Goal: Task Accomplishment & Management: Manage account settings

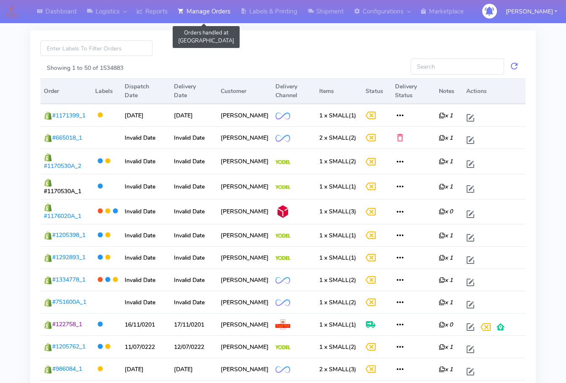
click at [200, 14] on link "Manage Orders" at bounding box center [204, 11] width 63 height 23
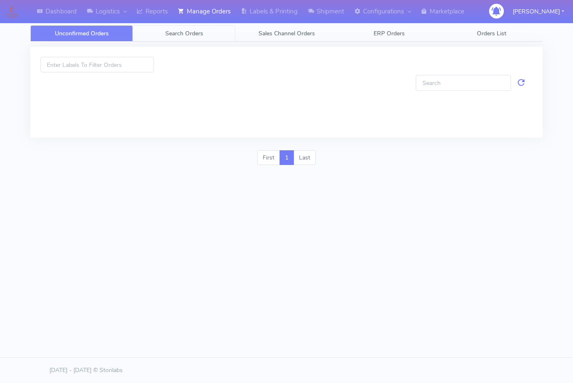
click at [197, 37] on span "Search Orders" at bounding box center [184, 33] width 38 height 8
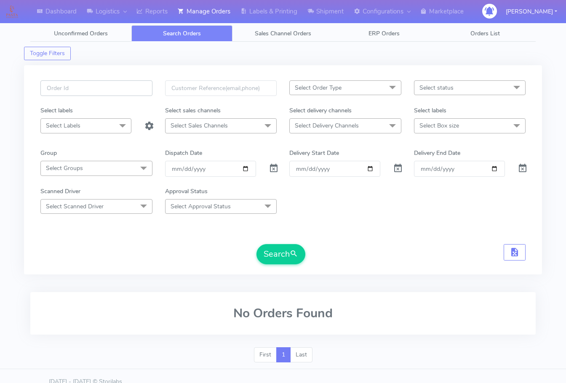
click at [95, 85] on input "text" at bounding box center [96, 88] width 112 height 16
paste input "1619034"
type input "1619034"
click at [273, 169] on span at bounding box center [274, 170] width 10 height 8
click at [290, 257] on button "Search" at bounding box center [281, 254] width 49 height 20
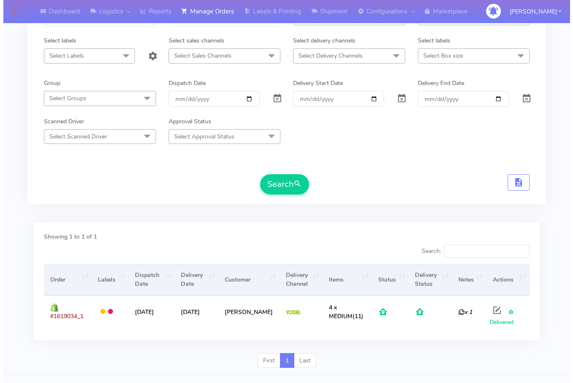
scroll to position [87, 0]
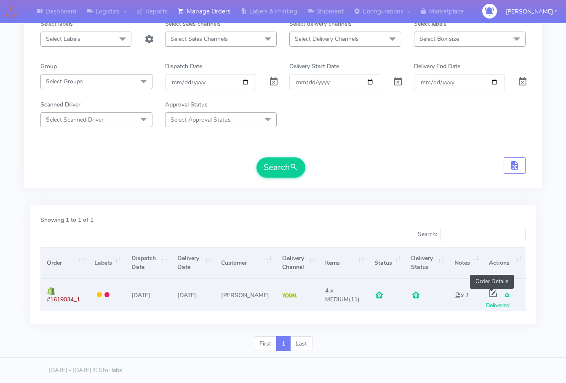
click at [493, 294] on span at bounding box center [493, 296] width 15 height 8
select select "5"
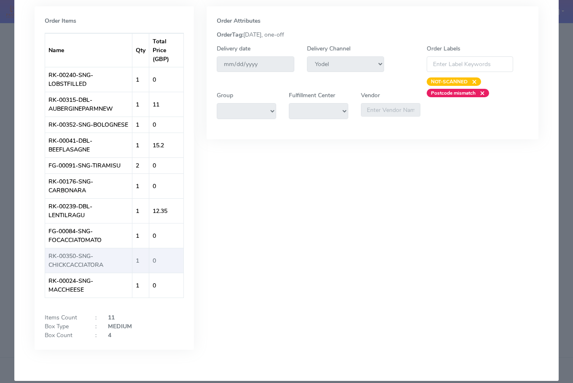
scroll to position [104, 0]
